Goal: Find specific page/section: Find specific page/section

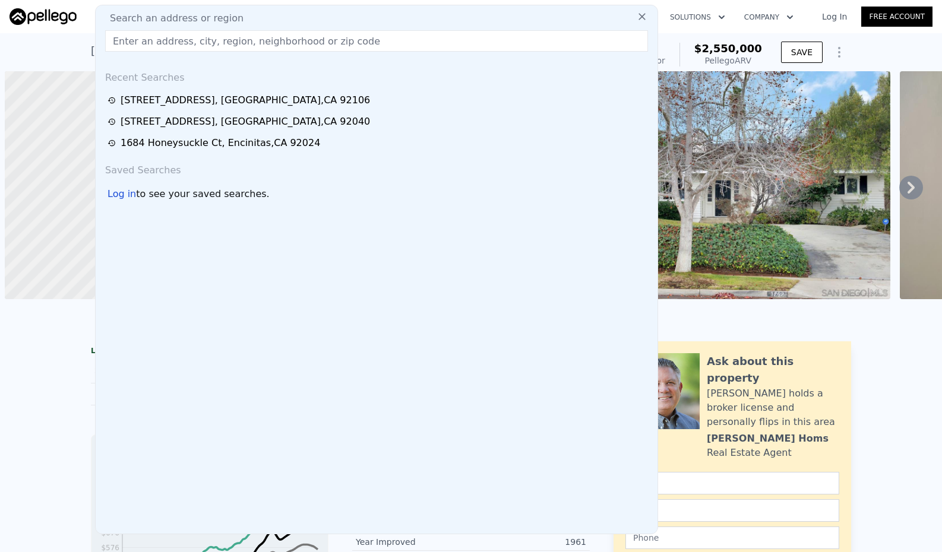
scroll to position [0, 855]
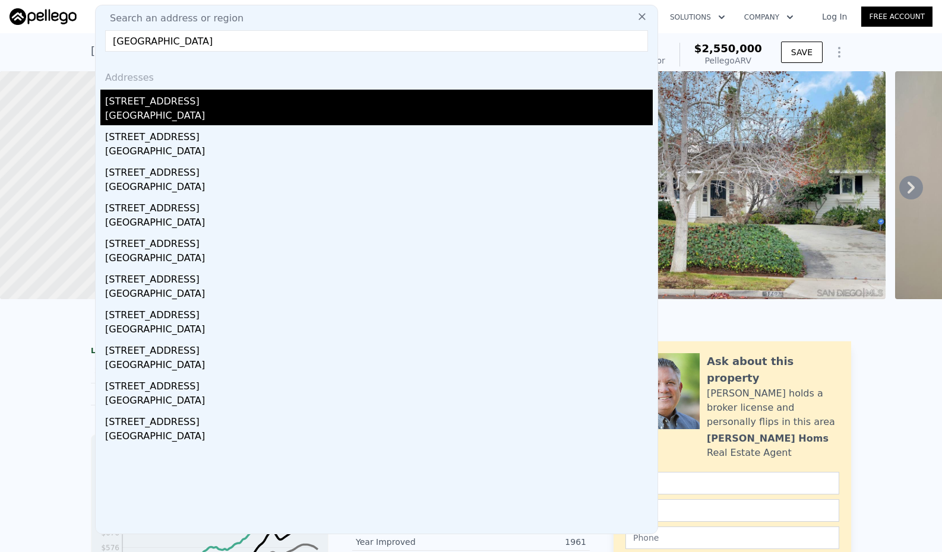
type input "[GEOGRAPHIC_DATA]"
click at [165, 102] on div "[STREET_ADDRESS]" at bounding box center [379, 99] width 548 height 19
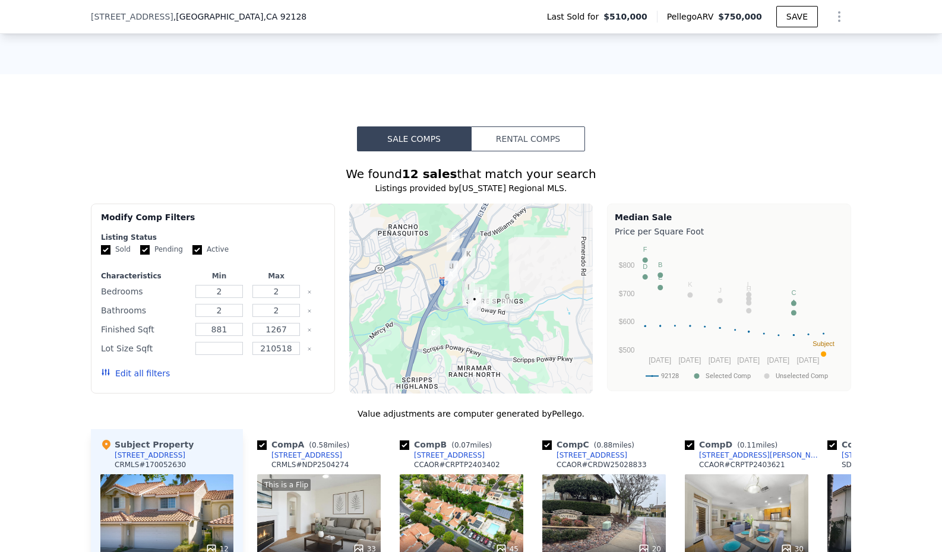
scroll to position [1396, 0]
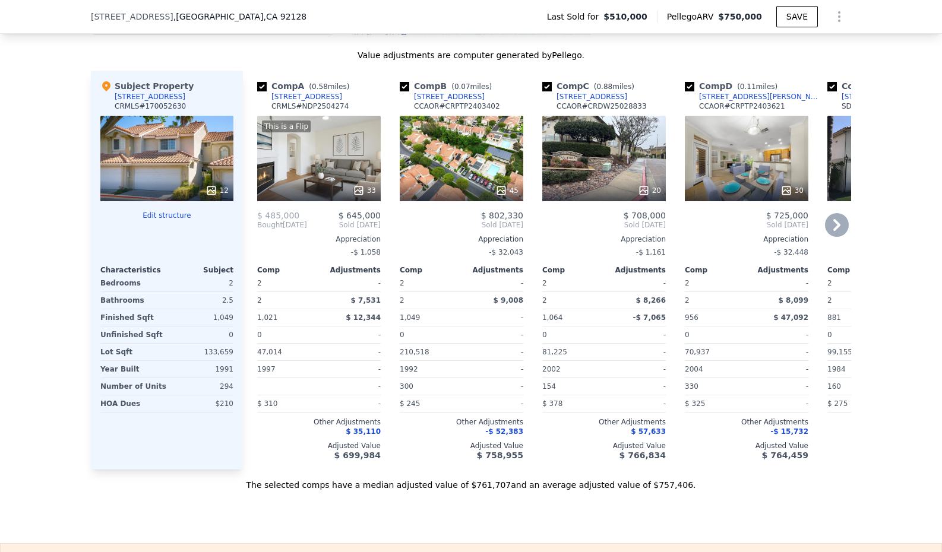
click at [835, 227] on icon at bounding box center [836, 225] width 7 height 12
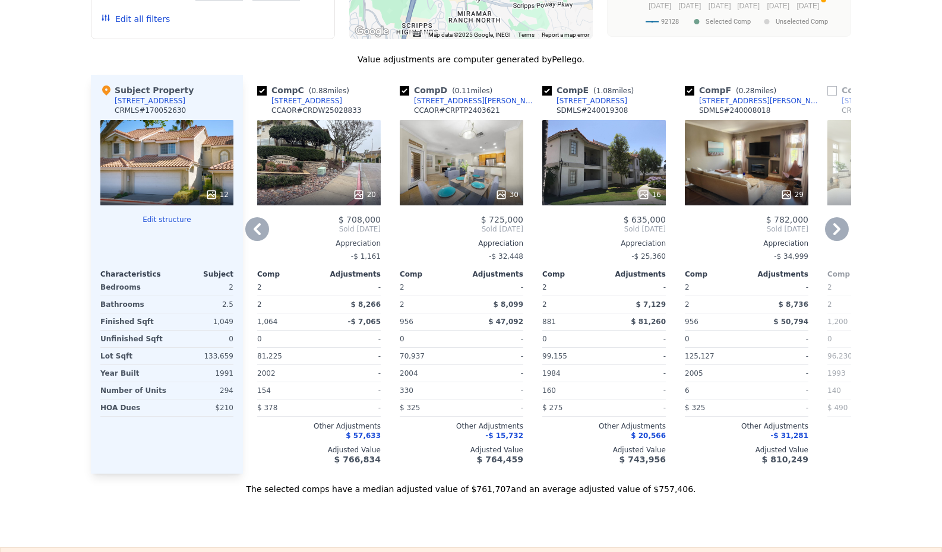
scroll to position [0, 0]
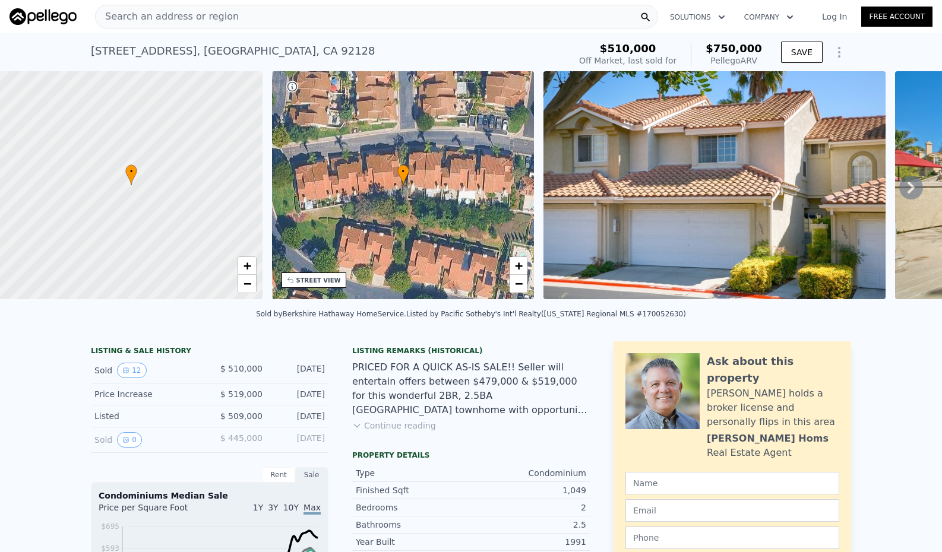
click at [277, 49] on div "[STREET_ADDRESS]" at bounding box center [233, 51] width 285 height 17
drag, startPoint x: 312, startPoint y: 53, endPoint x: 85, endPoint y: 51, distance: 227.5
click at [85, 51] on div "[STREET_ADDRESS] Sold [DATE] for $510k (~ARV $750k ) $510,000 Off Market, last …" at bounding box center [471, 52] width 942 height 38
copy div "[STREET_ADDRESS] Sold [DATE] for $510k (~ARV $750k )"
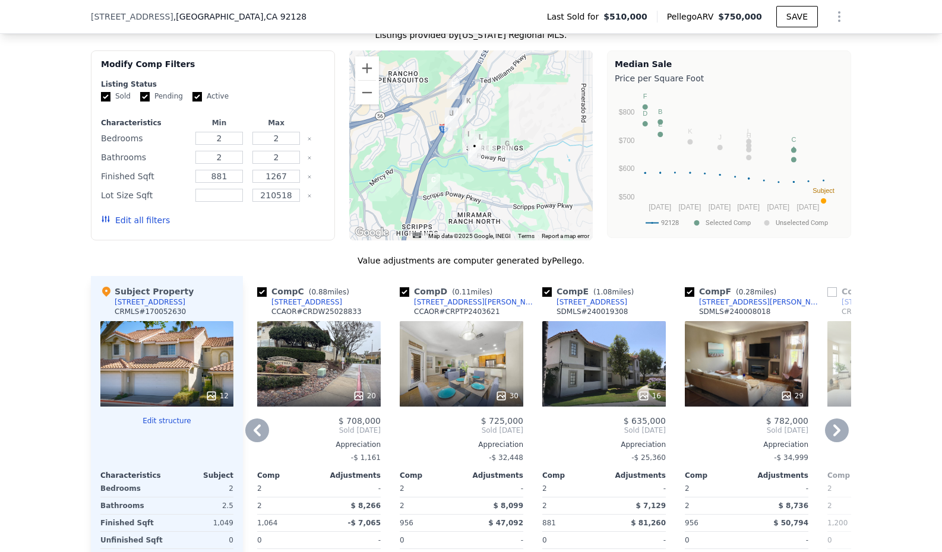
scroll to position [1373, 0]
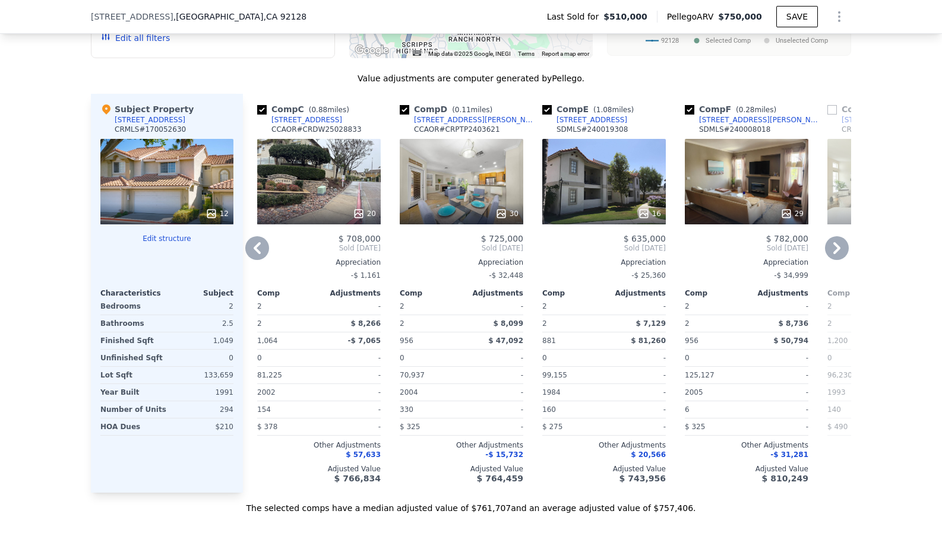
click at [833, 249] on icon at bounding box center [837, 248] width 24 height 24
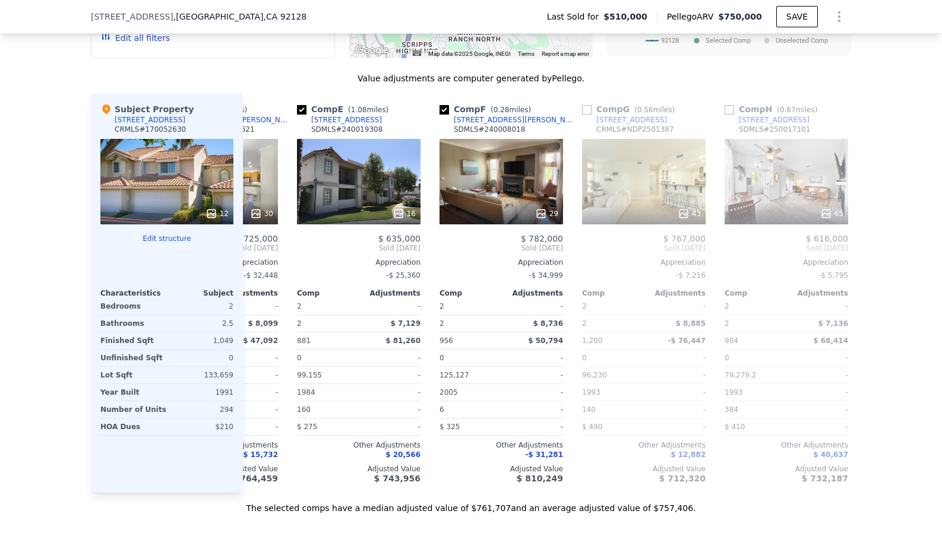
scroll to position [0, 570]
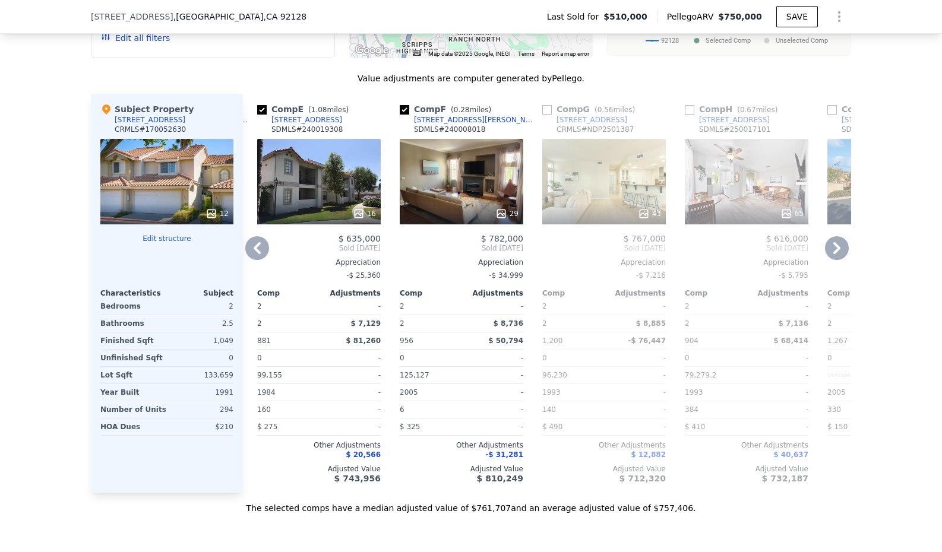
click at [835, 251] on icon at bounding box center [836, 248] width 7 height 12
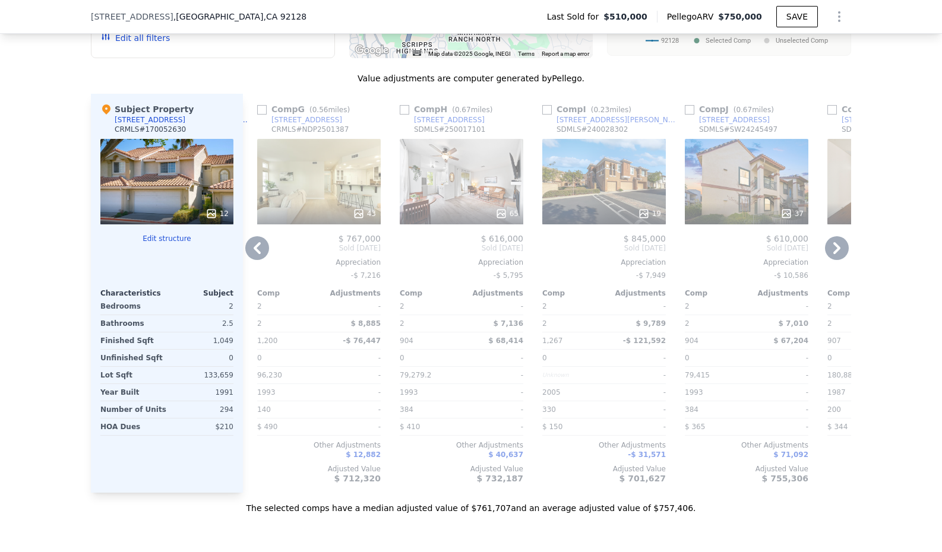
click at [835, 251] on icon at bounding box center [836, 248] width 7 height 12
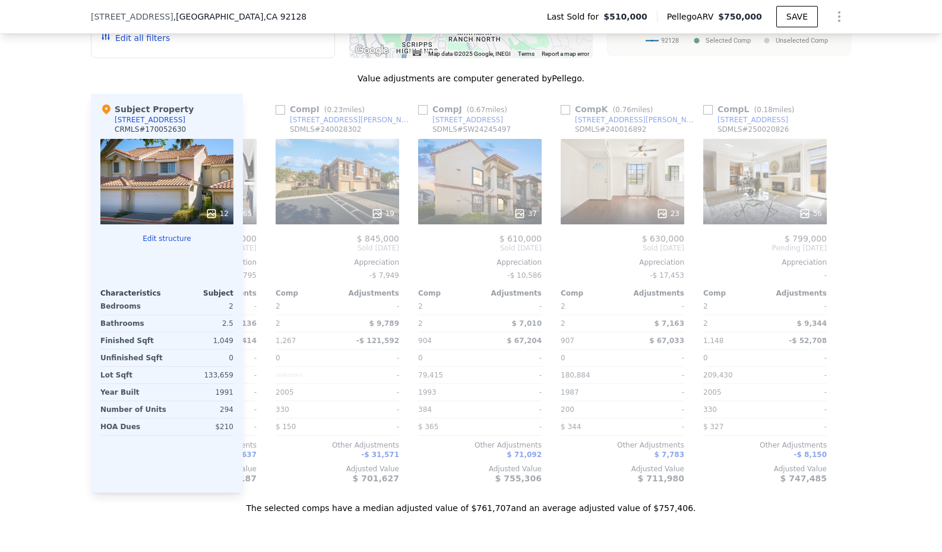
scroll to position [0, 1131]
